Goal: Task Accomplishment & Management: Use online tool/utility

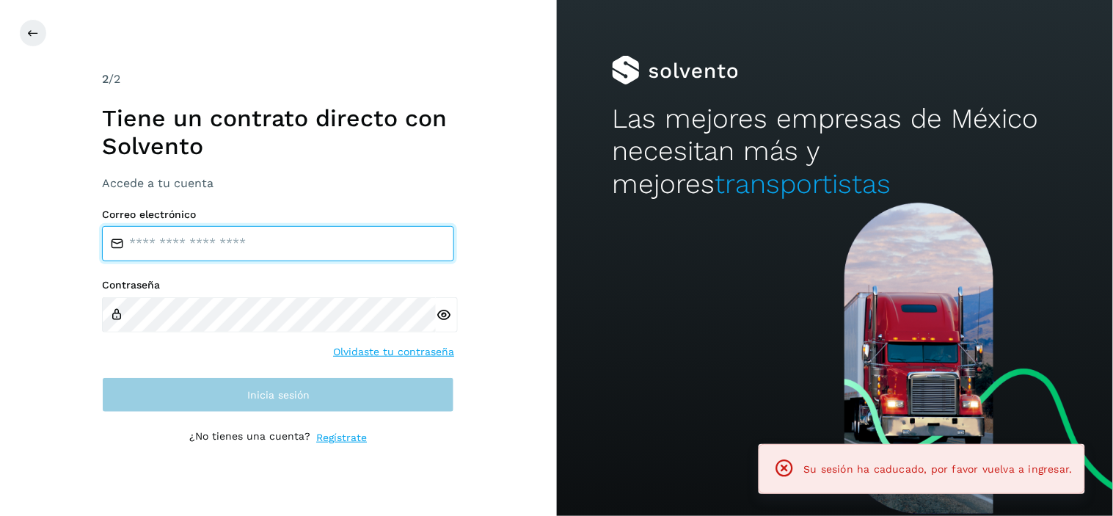
type input "**********"
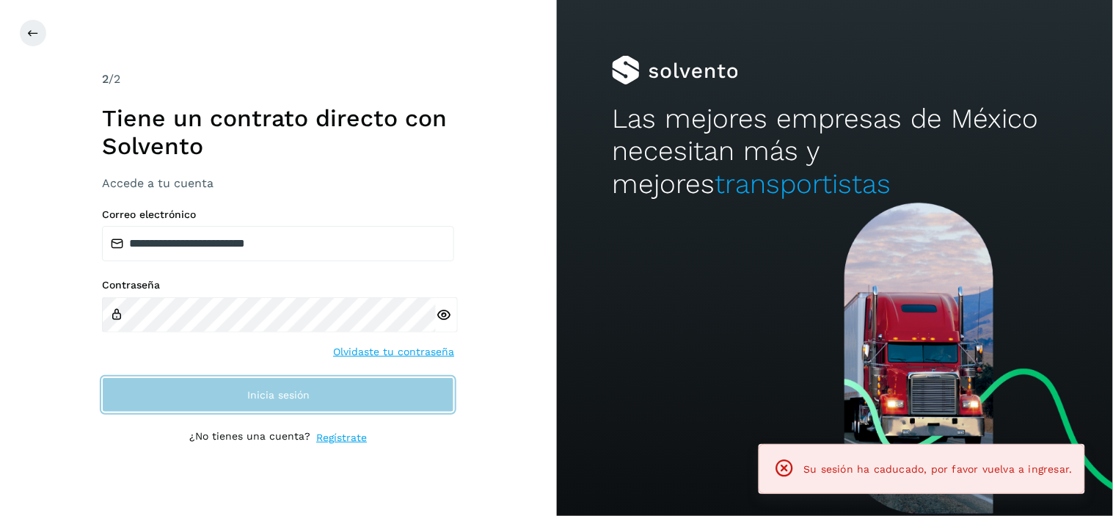
click at [307, 399] on span "Inicia sesión" at bounding box center [278, 395] width 62 height 10
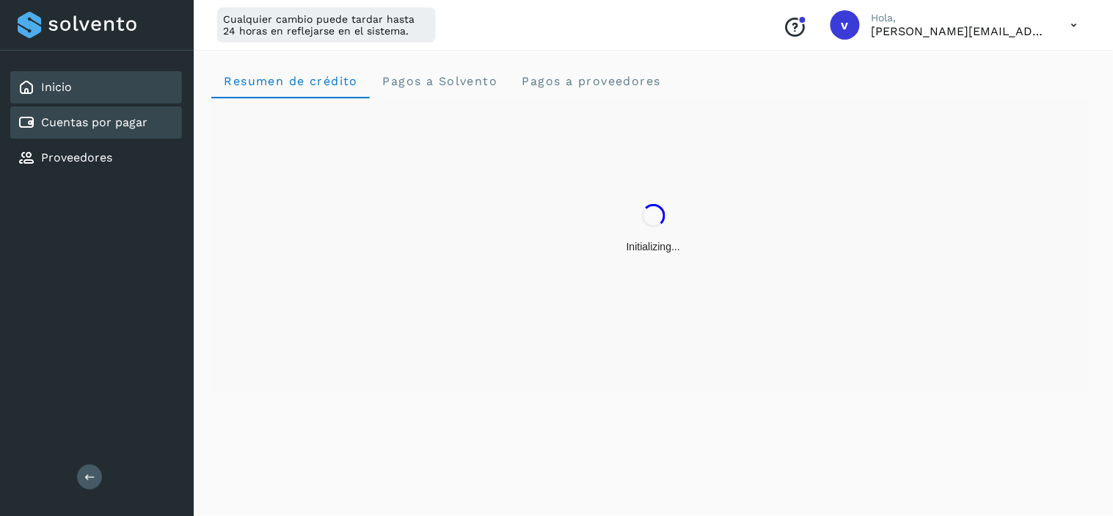
drag, startPoint x: 92, startPoint y: 121, endPoint x: 98, endPoint y: 129, distance: 10.4
click at [94, 122] on link "Cuentas por pagar" at bounding box center [94, 122] width 106 height 14
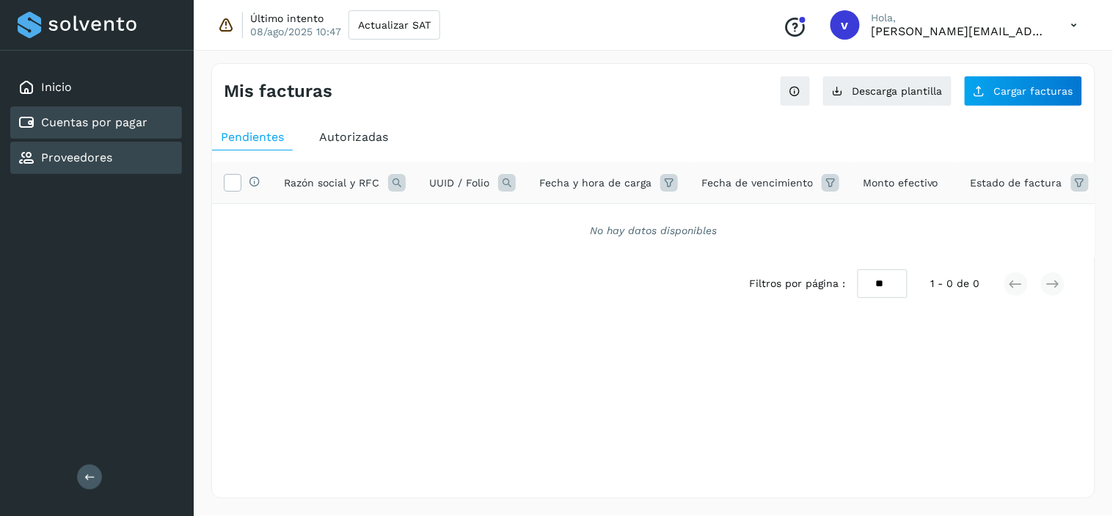
click at [121, 164] on div "Proveedores" at bounding box center [96, 158] width 172 height 32
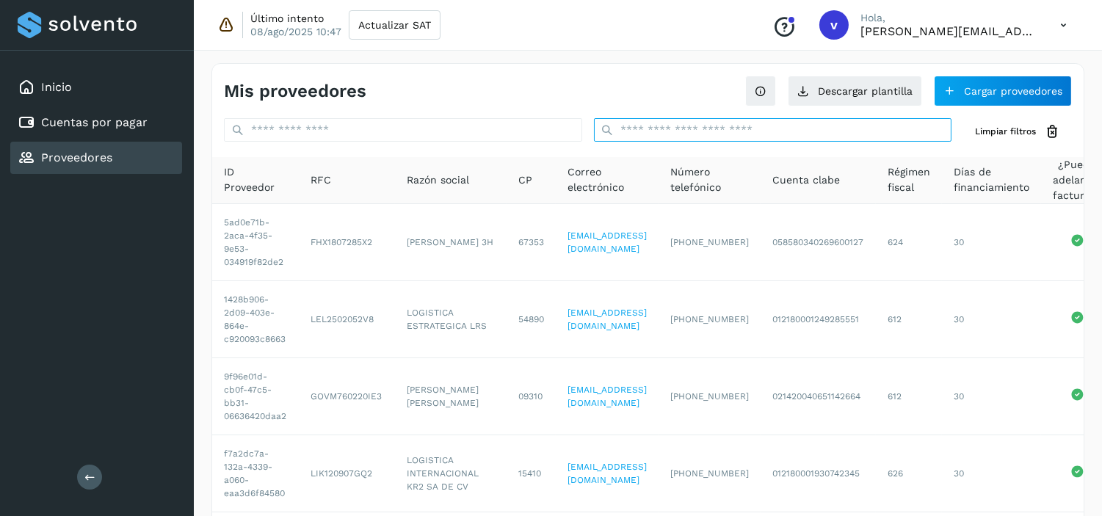
click at [793, 132] on input "text" at bounding box center [773, 129] width 358 height 23
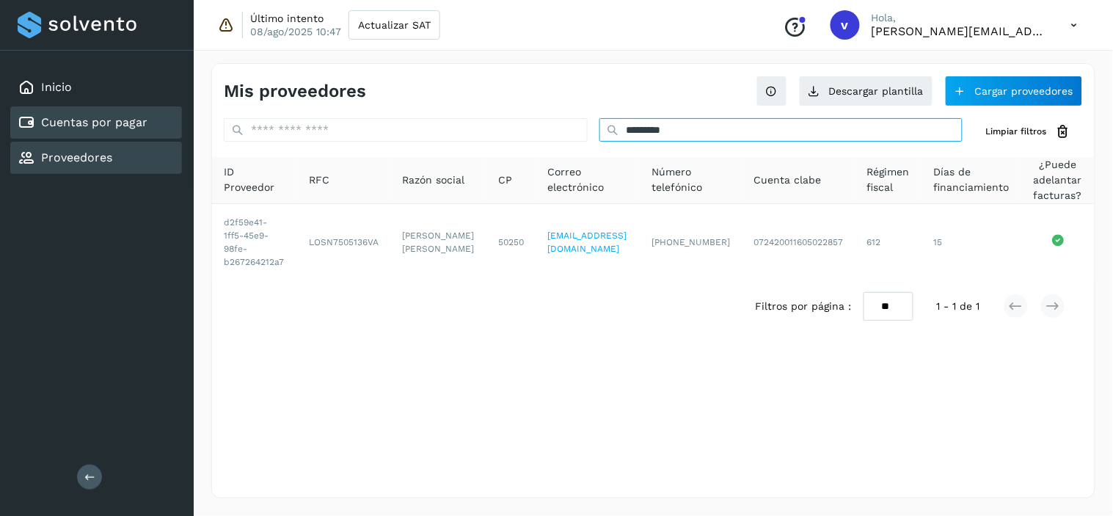
type input "*********"
click at [103, 108] on div "Cuentas por pagar" at bounding box center [96, 122] width 172 height 32
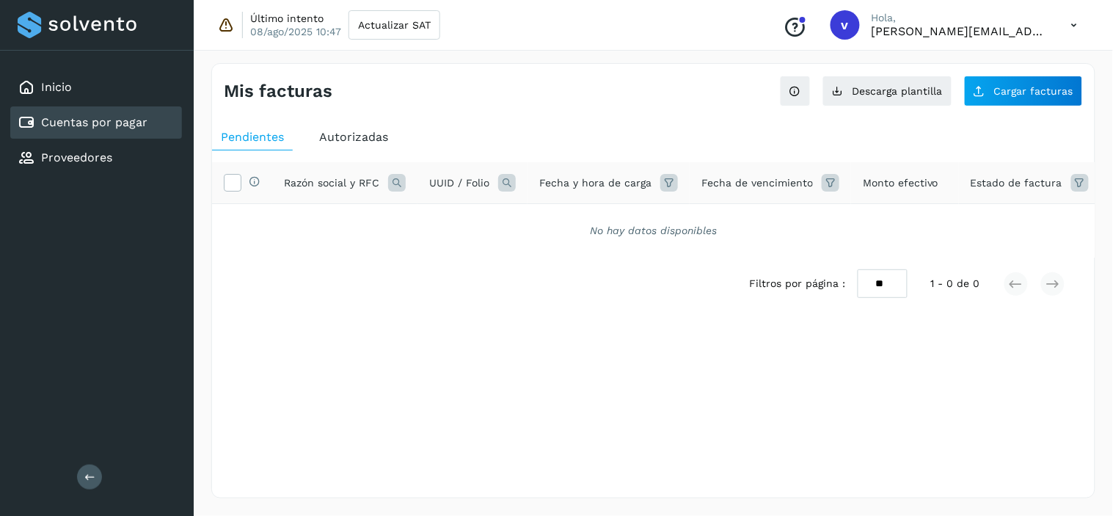
click at [383, 141] on span "Autorizadas" at bounding box center [353, 137] width 69 height 14
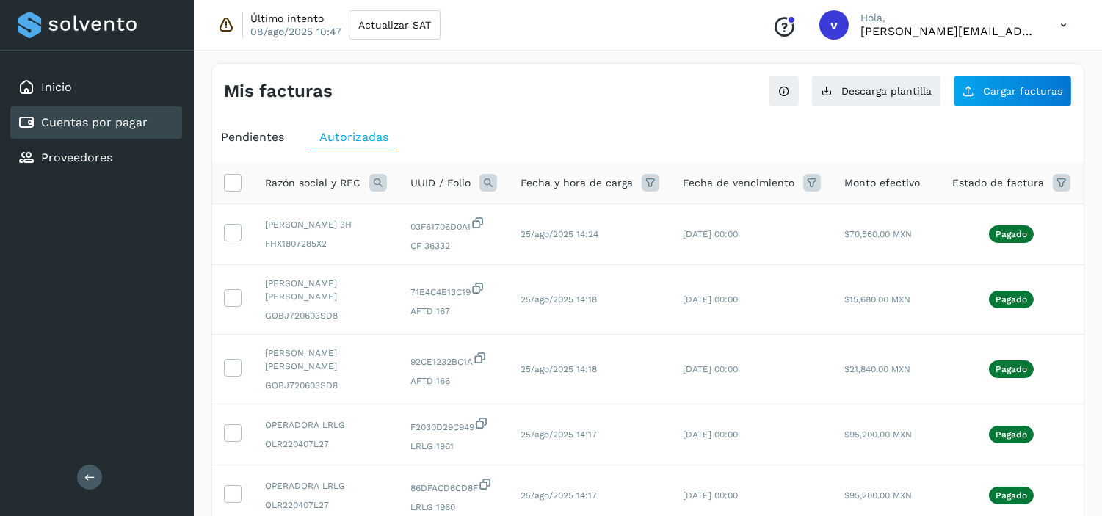
click at [373, 179] on icon at bounding box center [378, 183] width 18 height 18
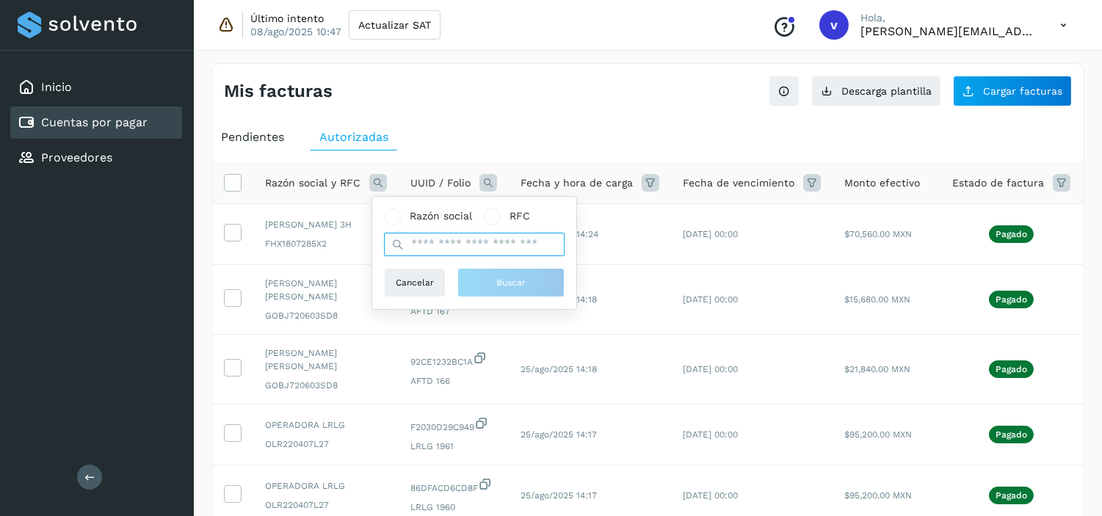
click at [438, 250] on input "text" at bounding box center [474, 244] width 181 height 23
type input "**********"
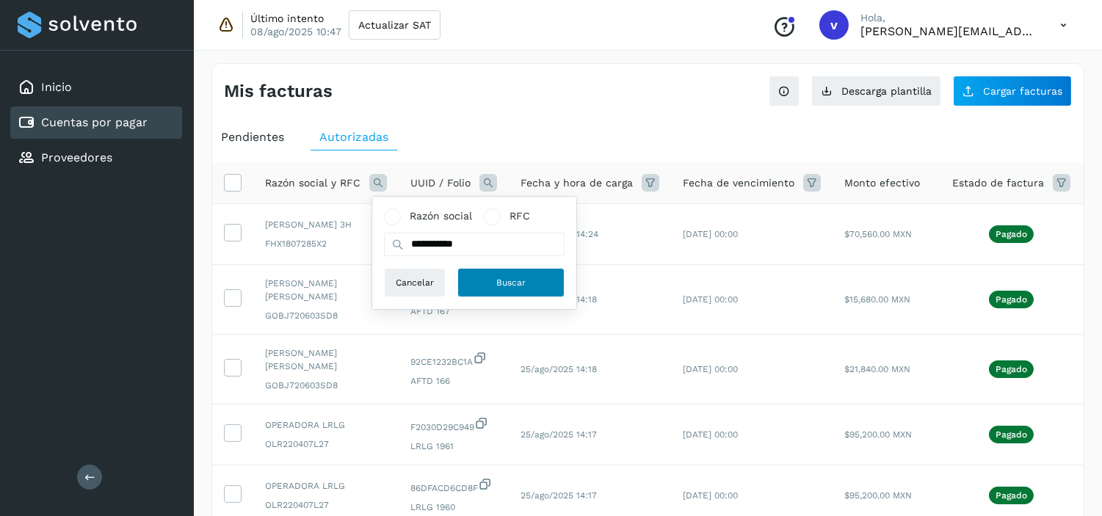
click at [503, 283] on span "Buscar" at bounding box center [510, 282] width 29 height 13
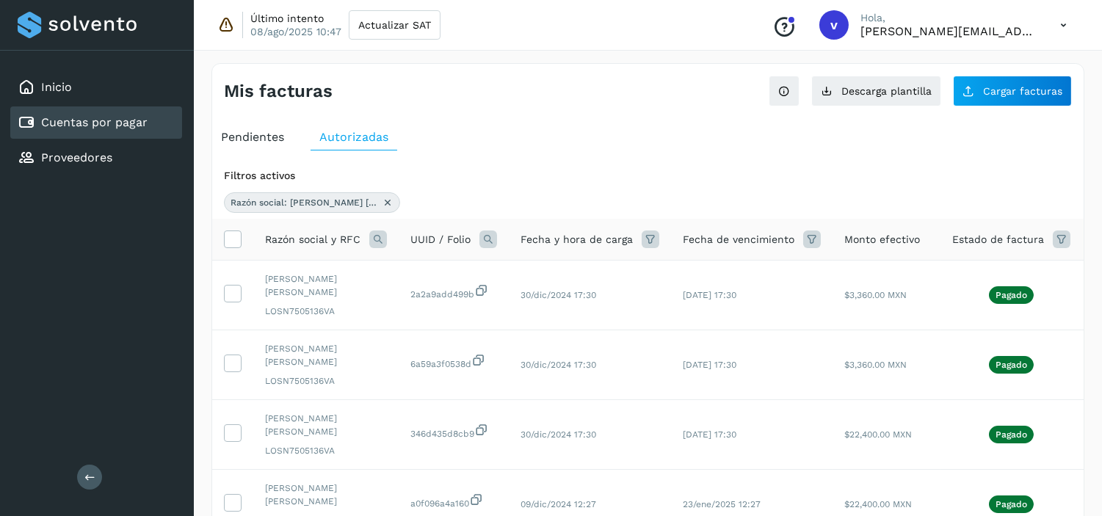
click at [219, 247] on th at bounding box center [232, 240] width 41 height 42
click at [228, 243] on icon at bounding box center [232, 237] width 15 height 15
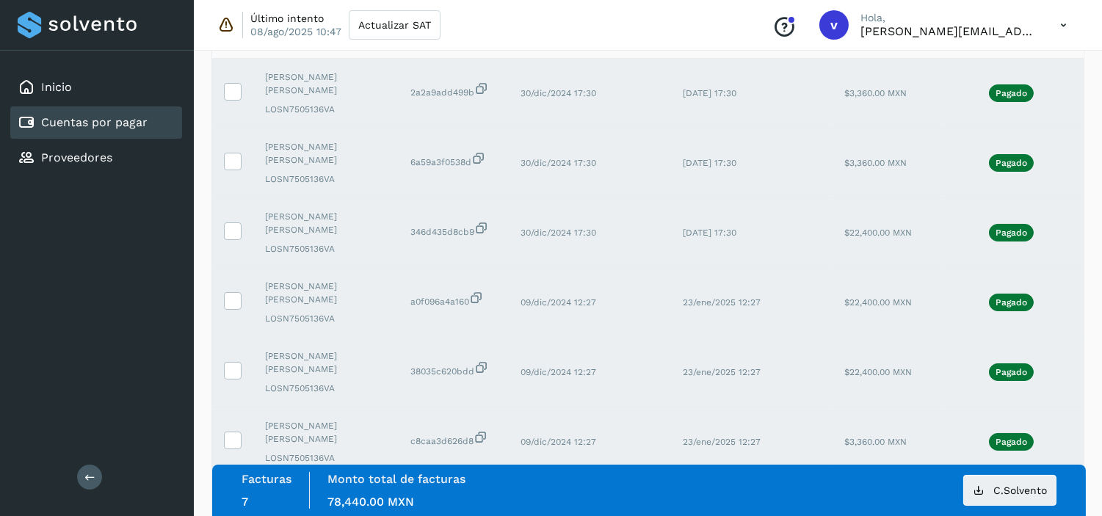
scroll to position [370, 0]
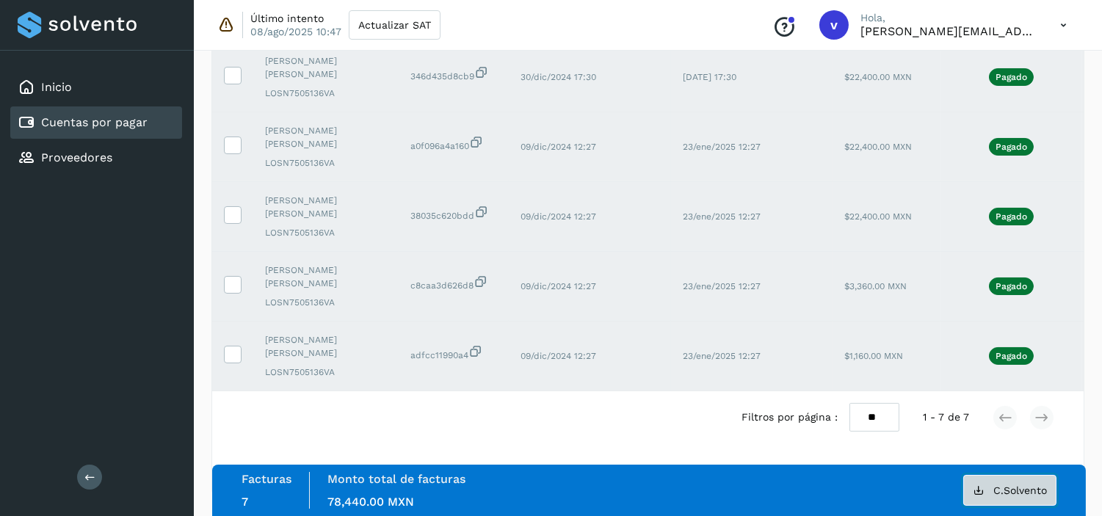
click at [1030, 499] on button "C.Solvento" at bounding box center [1009, 490] width 93 height 31
